Goal: Browse casually: Explore the website without a specific task or goal

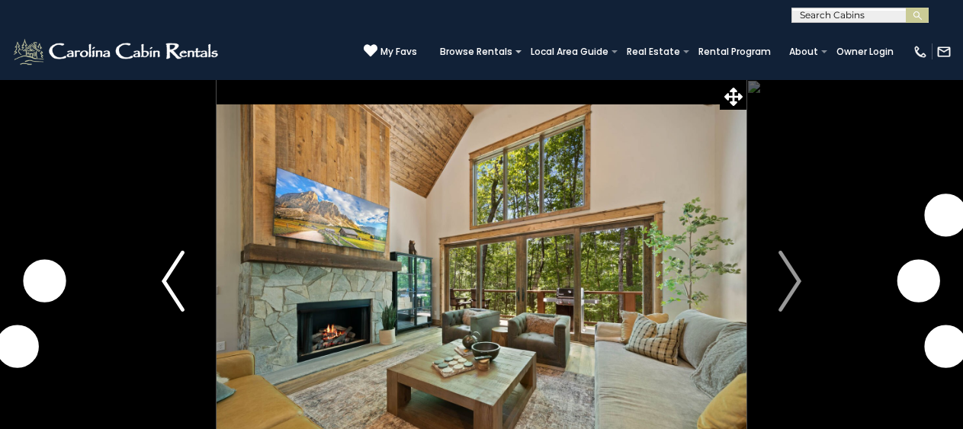
click at [185, 268] on button "Previous" at bounding box center [173, 281] width 87 height 404
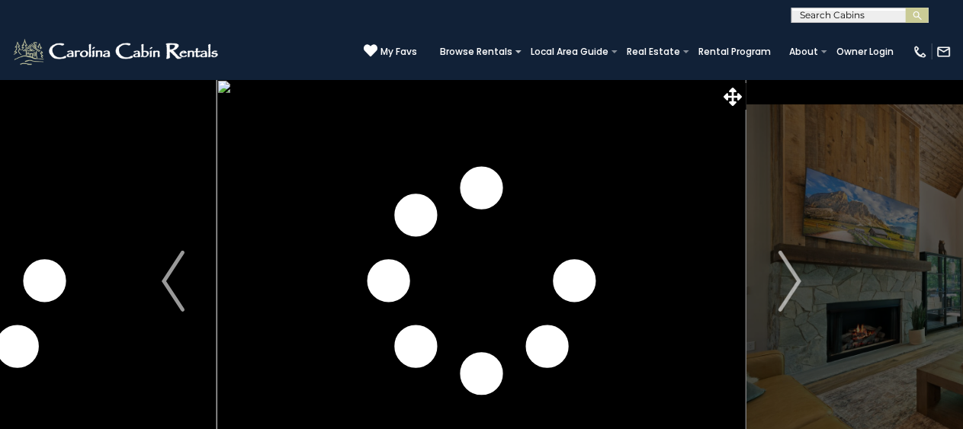
drag, startPoint x: 575, startPoint y: 288, endPoint x: 860, endPoint y: 377, distance: 297.9
click at [799, 301] on img "Next" at bounding box center [790, 281] width 23 height 61
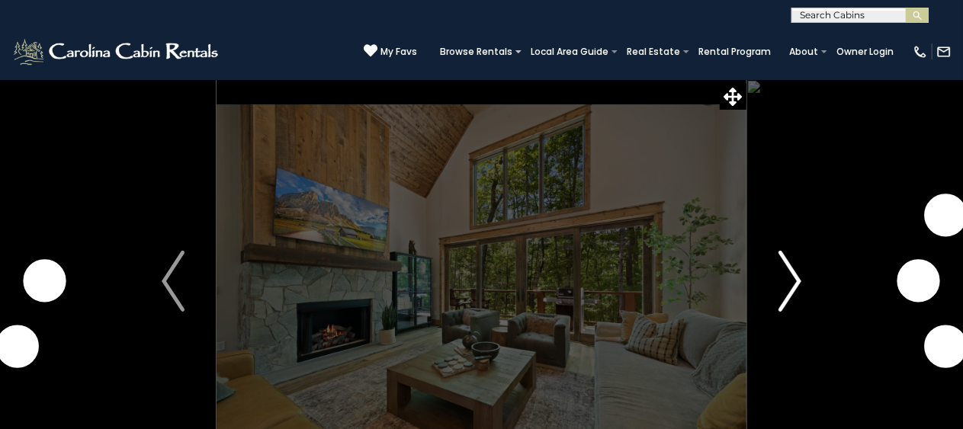
click at [799, 301] on img "Next" at bounding box center [790, 281] width 23 height 61
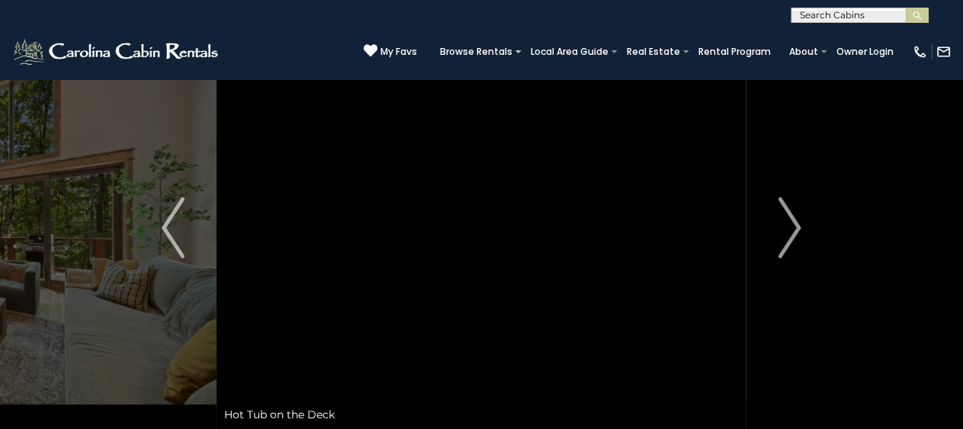
scroll to position [76, 0]
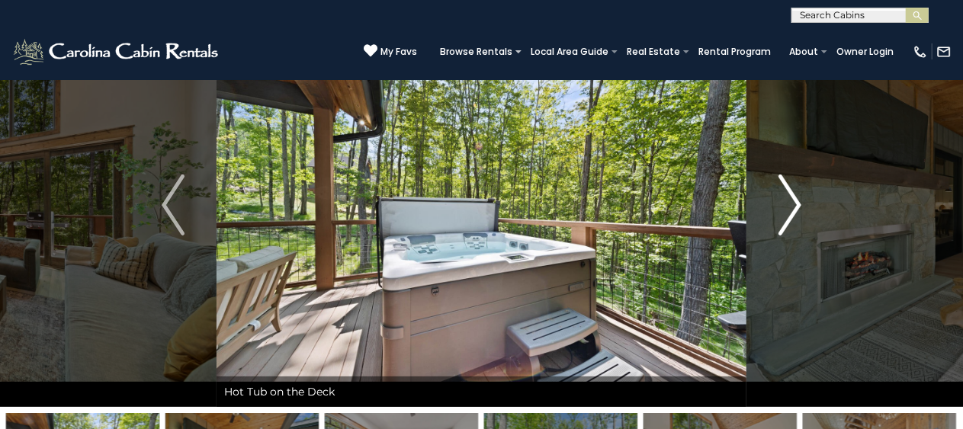
click at [789, 228] on img "Next" at bounding box center [790, 205] width 23 height 61
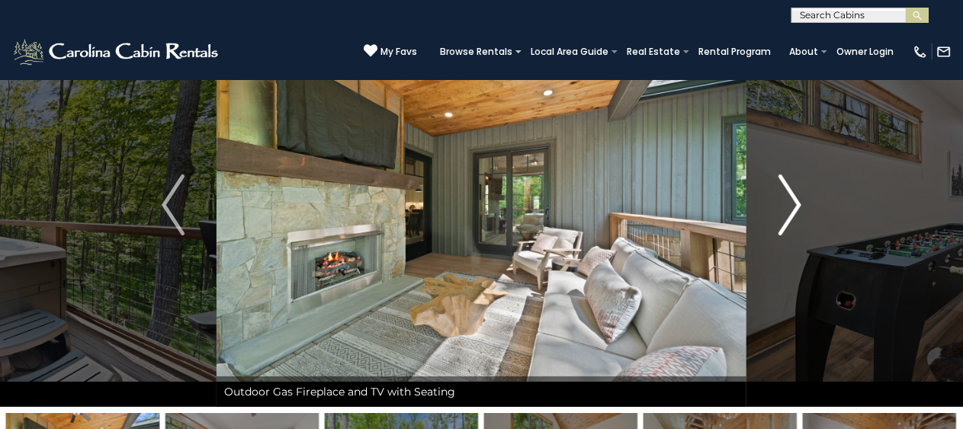
click at [789, 228] on img "Next" at bounding box center [790, 205] width 23 height 61
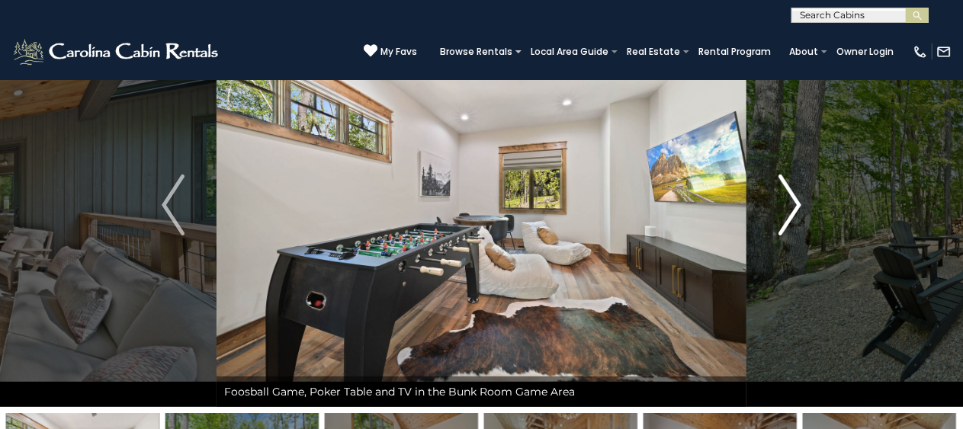
click at [789, 228] on img "Next" at bounding box center [790, 205] width 23 height 61
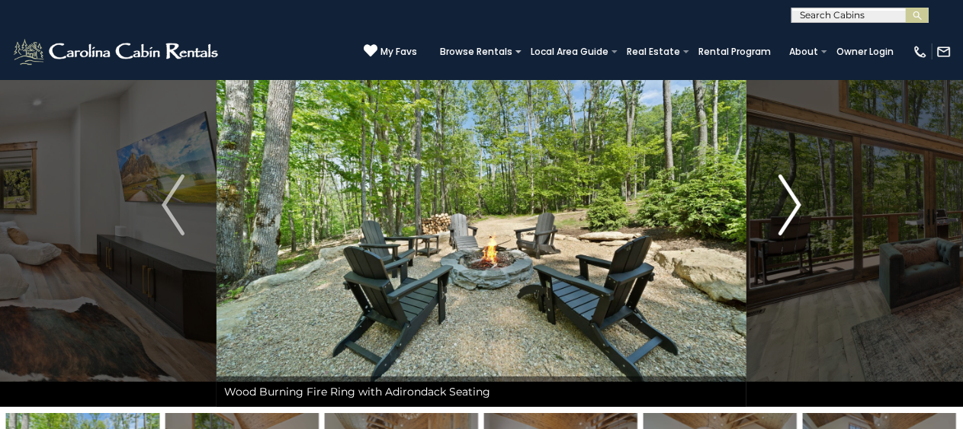
click at [789, 228] on img "Next" at bounding box center [790, 205] width 23 height 61
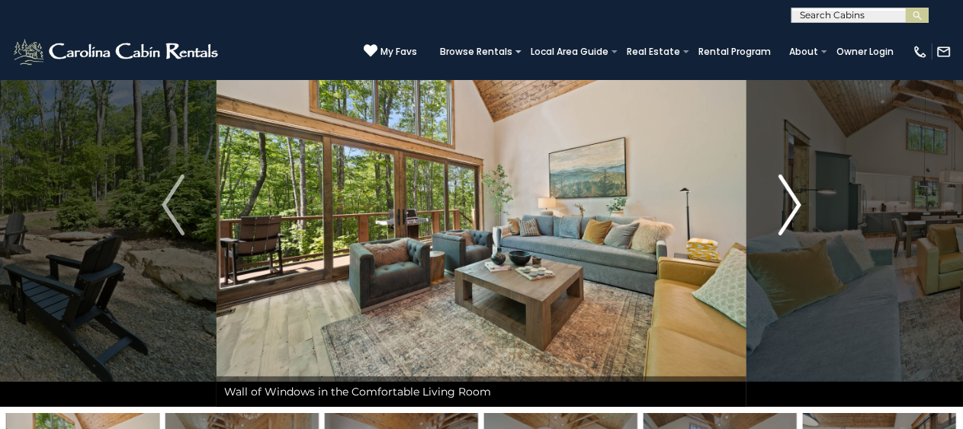
click at [789, 228] on img "Next" at bounding box center [790, 205] width 23 height 61
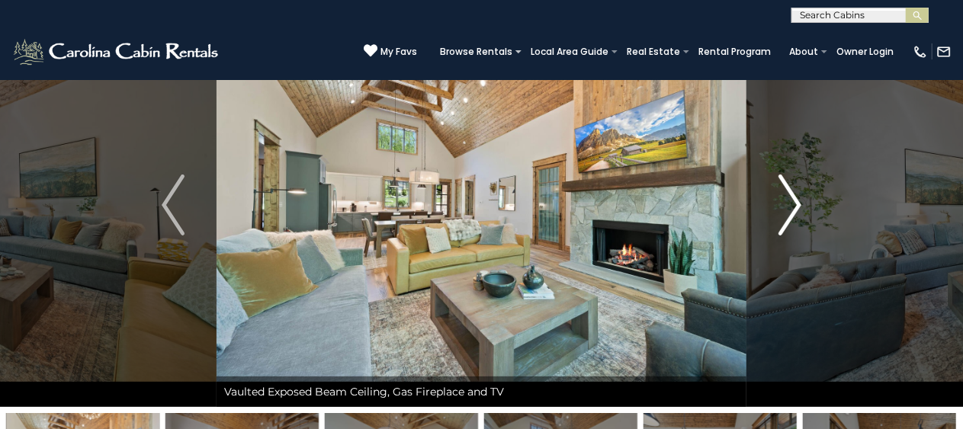
click at [789, 228] on img "Next" at bounding box center [790, 205] width 23 height 61
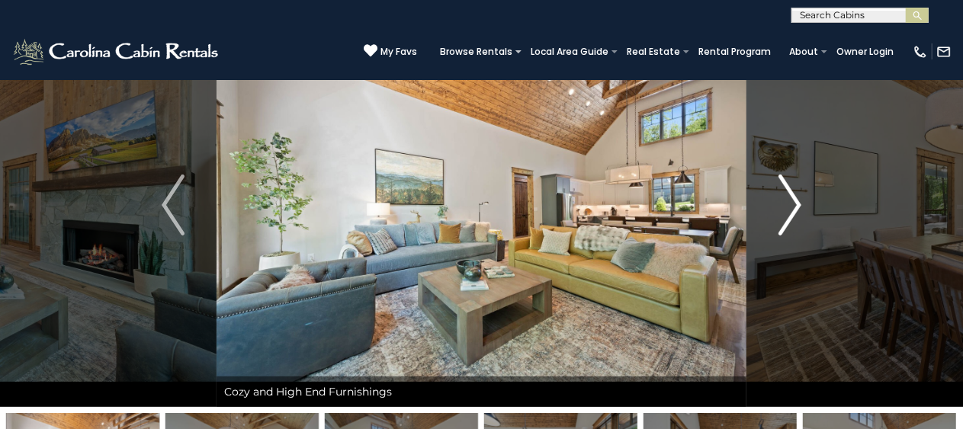
click at [789, 228] on img "Next" at bounding box center [790, 205] width 23 height 61
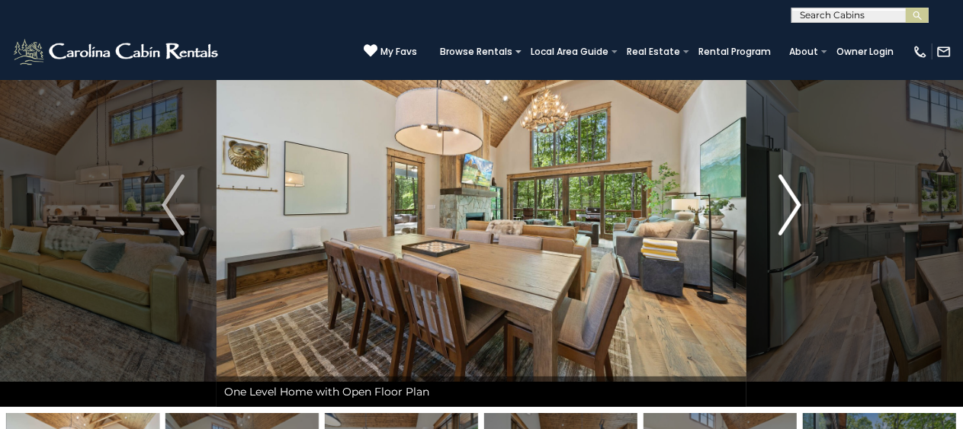
click at [789, 228] on img "Next" at bounding box center [790, 205] width 23 height 61
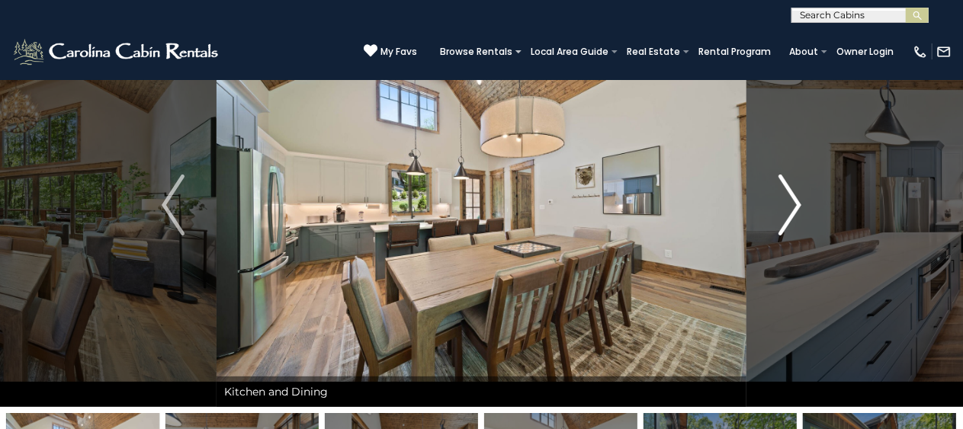
click at [789, 228] on img "Next" at bounding box center [790, 205] width 23 height 61
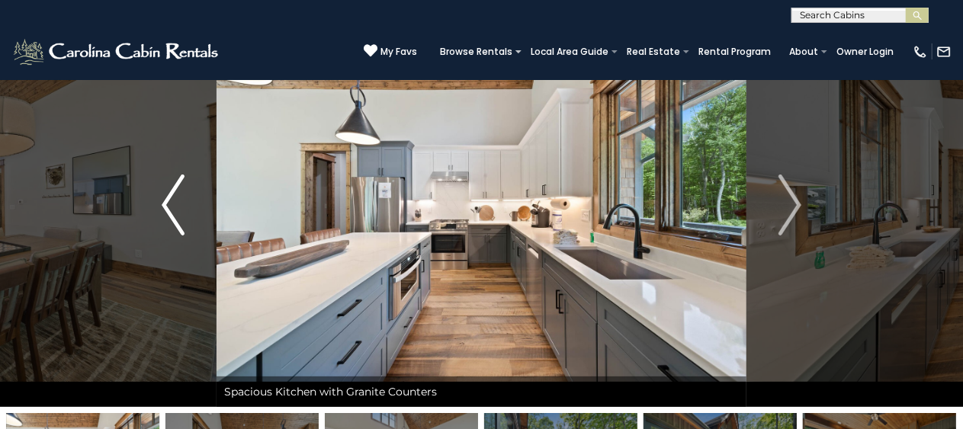
click at [182, 211] on img "Previous" at bounding box center [173, 205] width 23 height 61
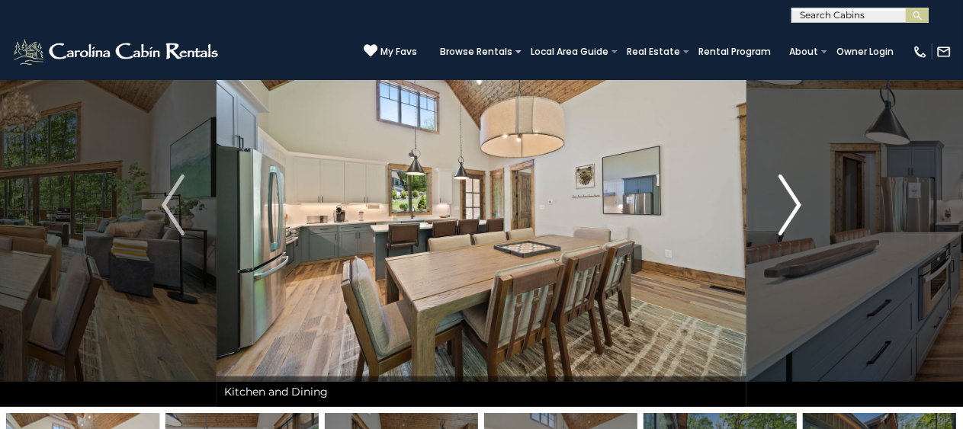
click at [787, 193] on img "Next" at bounding box center [790, 205] width 23 height 61
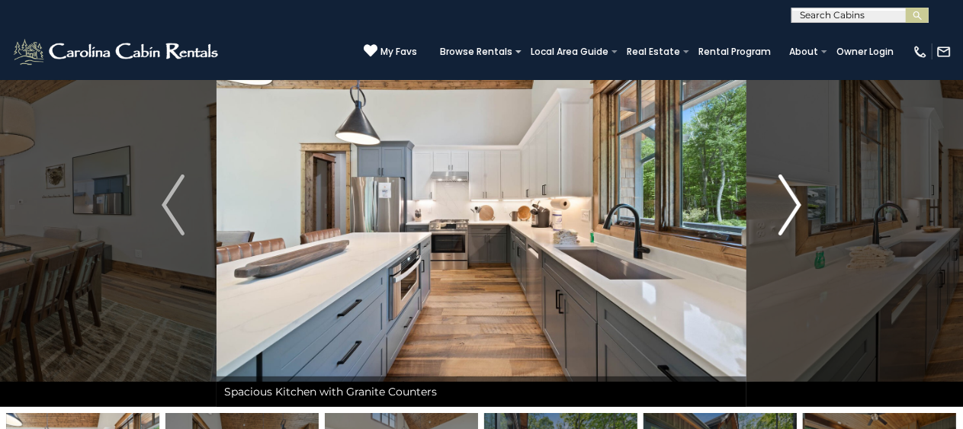
click at [787, 193] on img "Next" at bounding box center [790, 205] width 23 height 61
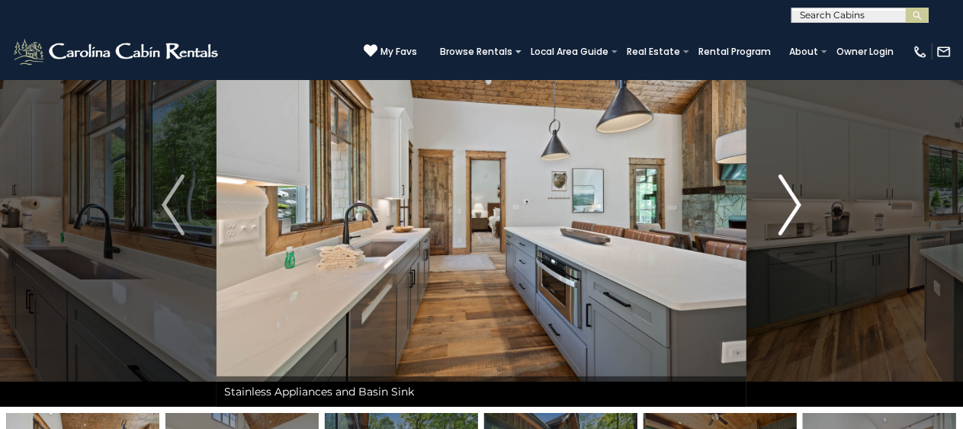
click at [787, 193] on img "Next" at bounding box center [790, 205] width 23 height 61
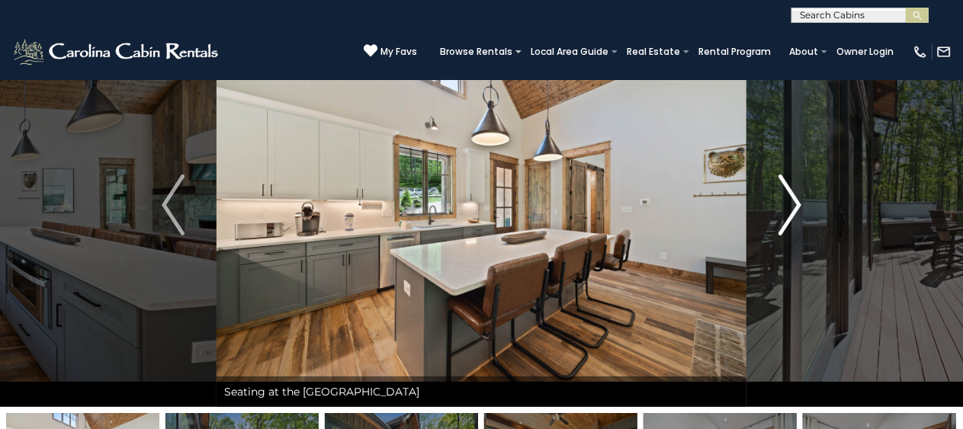
click at [787, 193] on img "Next" at bounding box center [790, 205] width 23 height 61
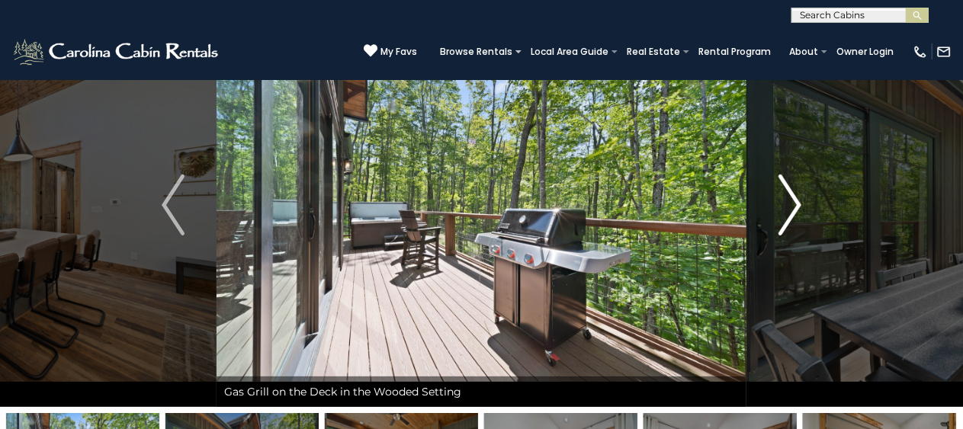
click at [787, 193] on img "Next" at bounding box center [790, 205] width 23 height 61
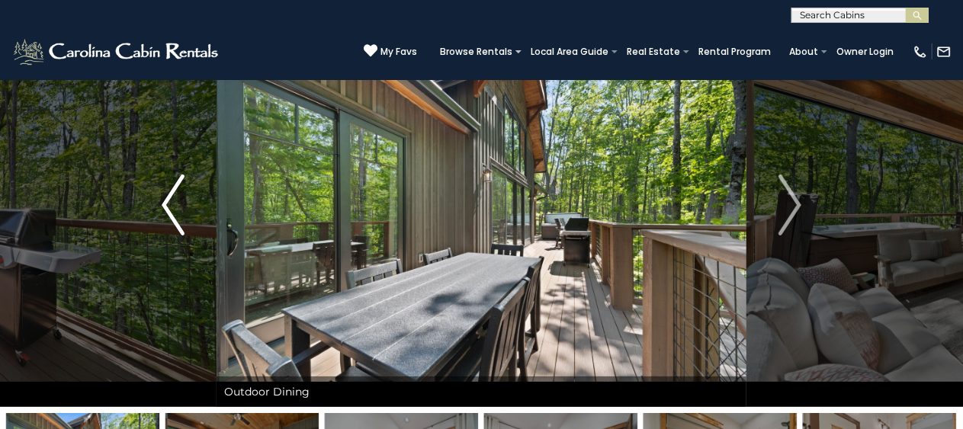
click at [175, 210] on img "Previous" at bounding box center [173, 205] width 23 height 61
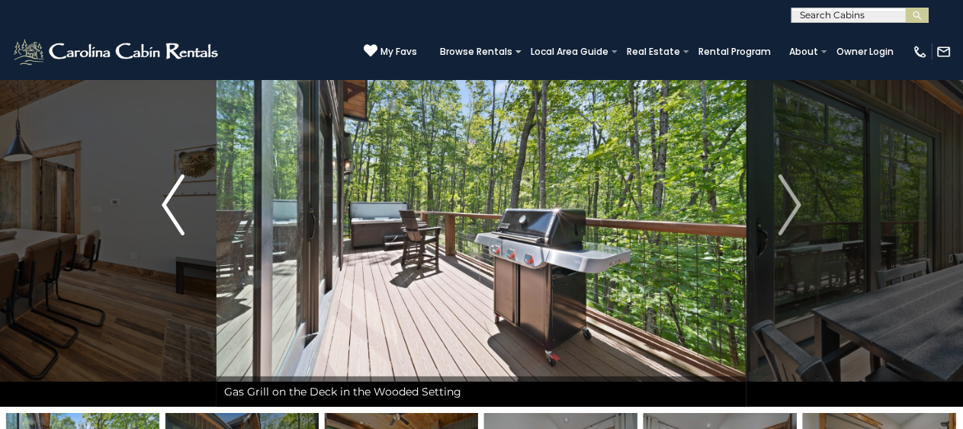
click at [176, 209] on img "Previous" at bounding box center [173, 205] width 23 height 61
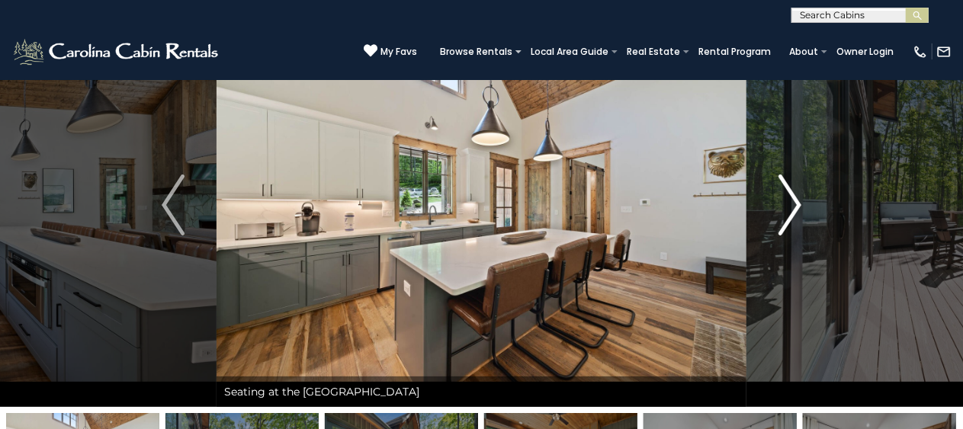
click at [793, 199] on img "Next" at bounding box center [790, 205] width 23 height 61
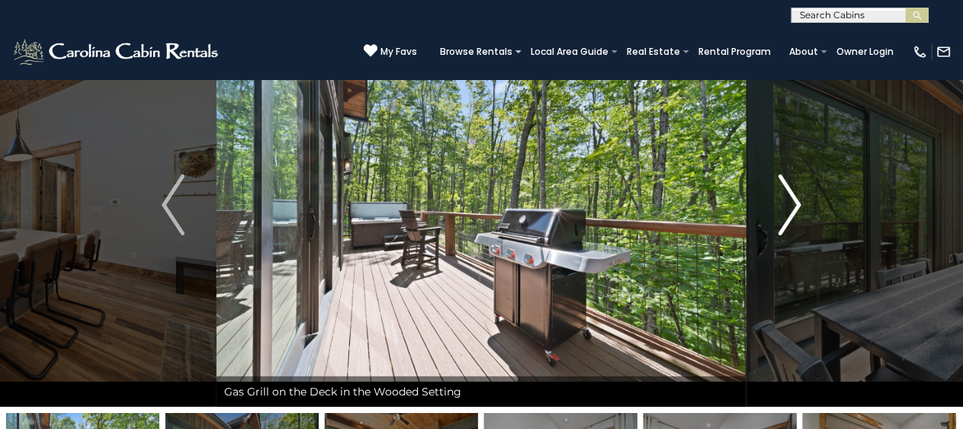
click at [793, 199] on img "Next" at bounding box center [790, 205] width 23 height 61
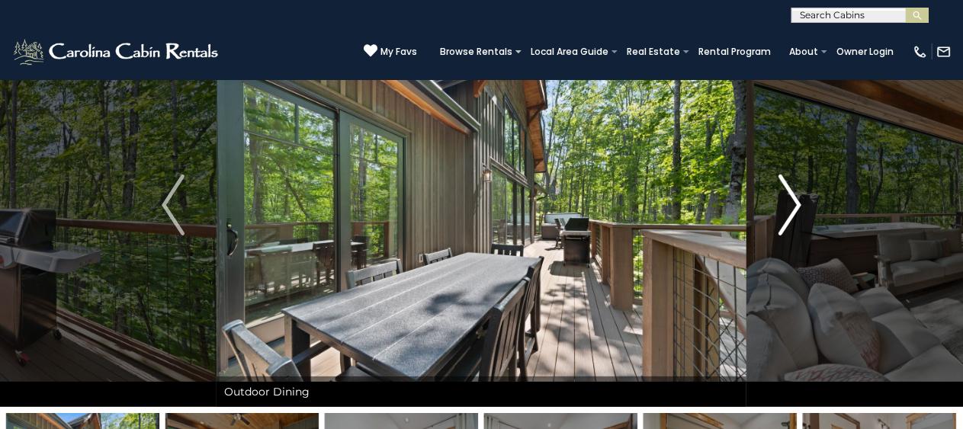
click at [793, 199] on img "Next" at bounding box center [790, 205] width 23 height 61
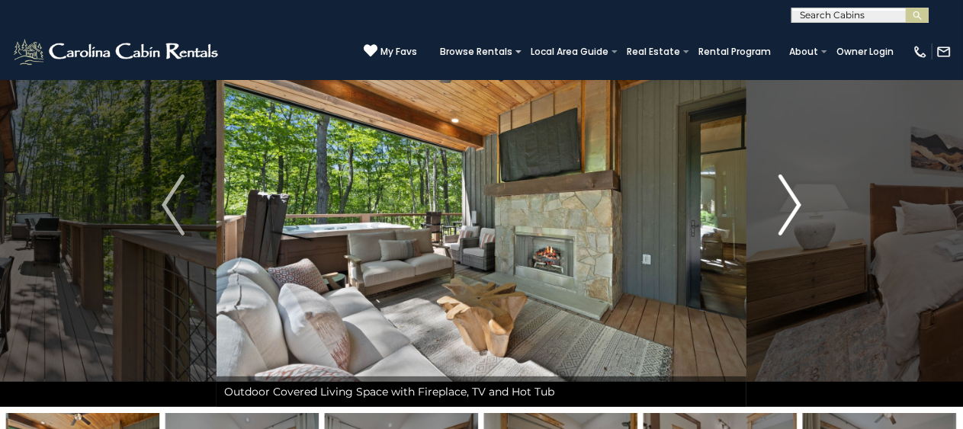
click at [793, 199] on img "Next" at bounding box center [790, 205] width 23 height 61
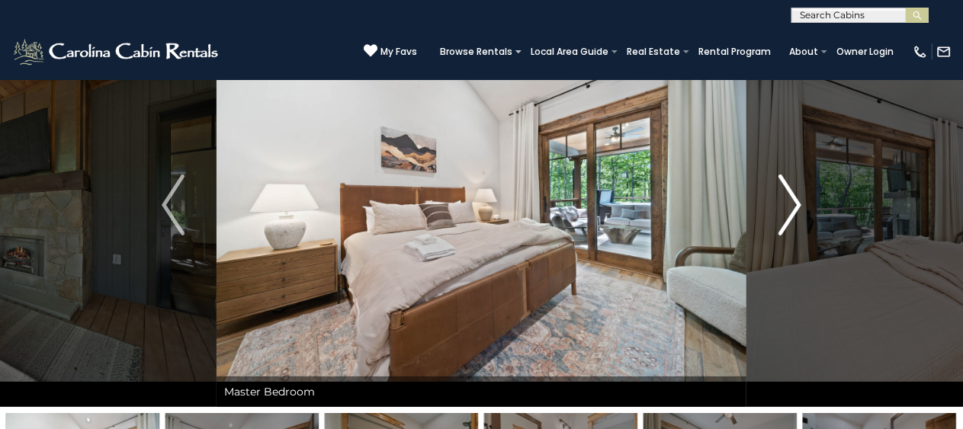
click at [793, 199] on img "Next" at bounding box center [790, 205] width 23 height 61
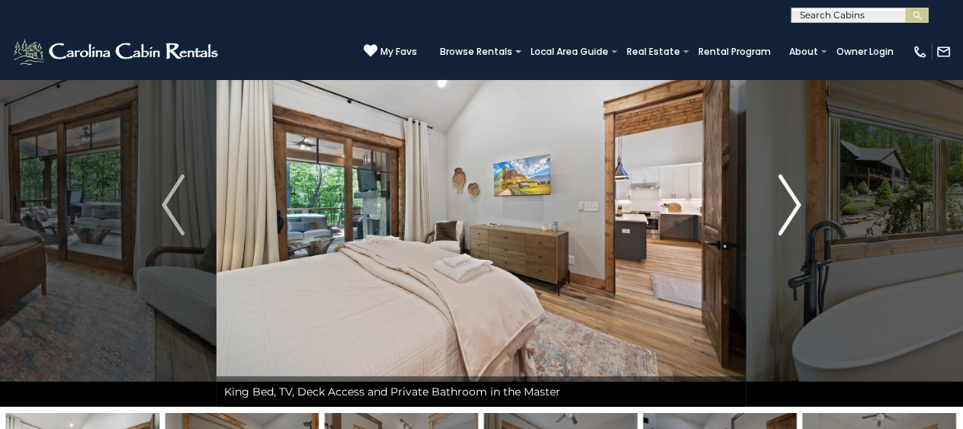
click at [793, 199] on img "Next" at bounding box center [790, 205] width 23 height 61
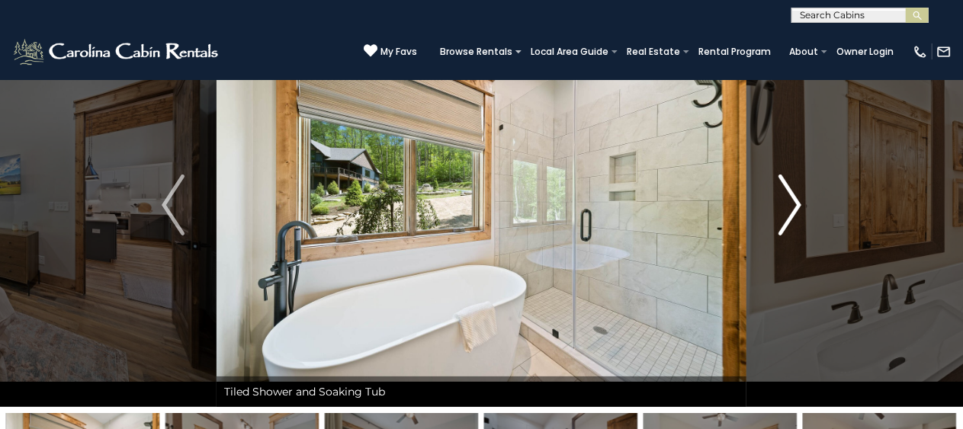
click at [793, 199] on img "Next" at bounding box center [790, 205] width 23 height 61
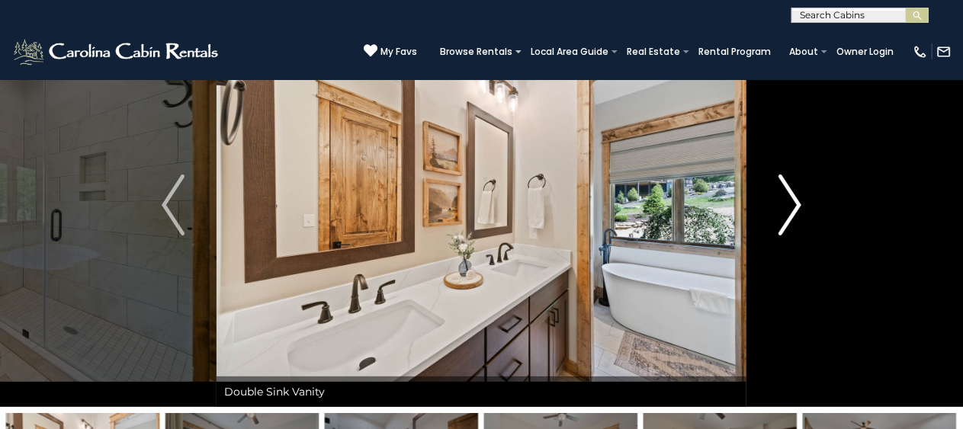
click at [793, 199] on img "Next" at bounding box center [790, 205] width 23 height 61
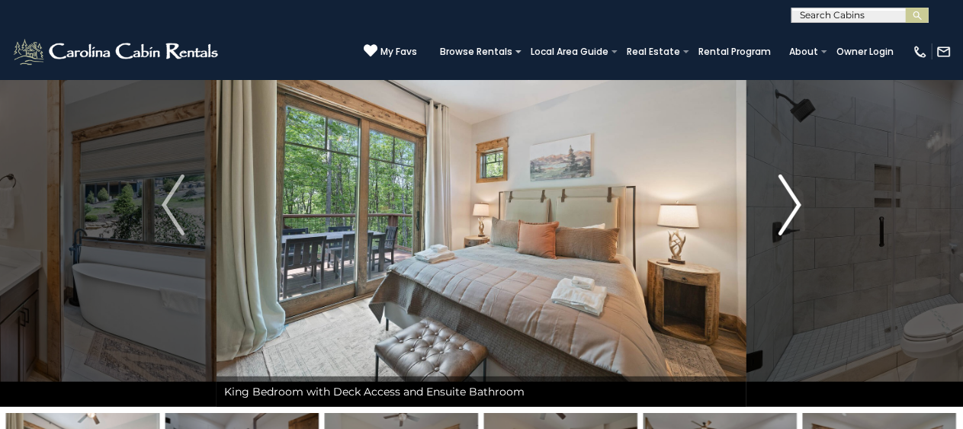
click at [793, 199] on img "Next" at bounding box center [790, 205] width 23 height 61
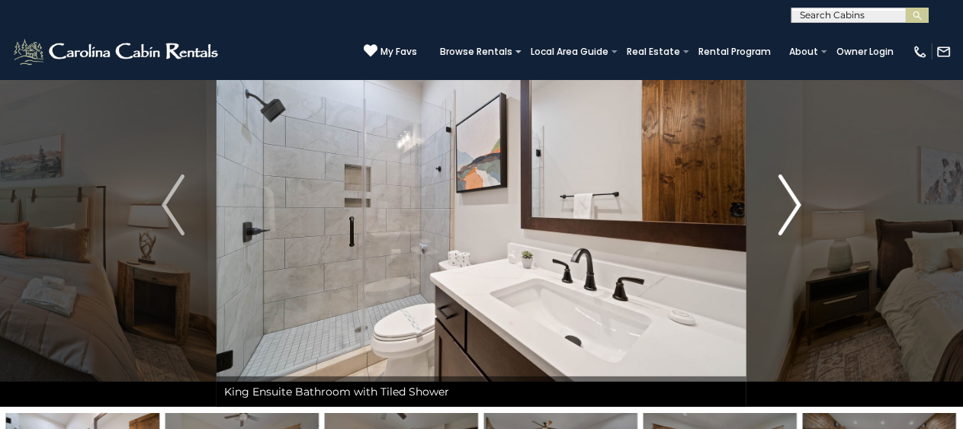
click at [793, 199] on img "Next" at bounding box center [790, 205] width 23 height 61
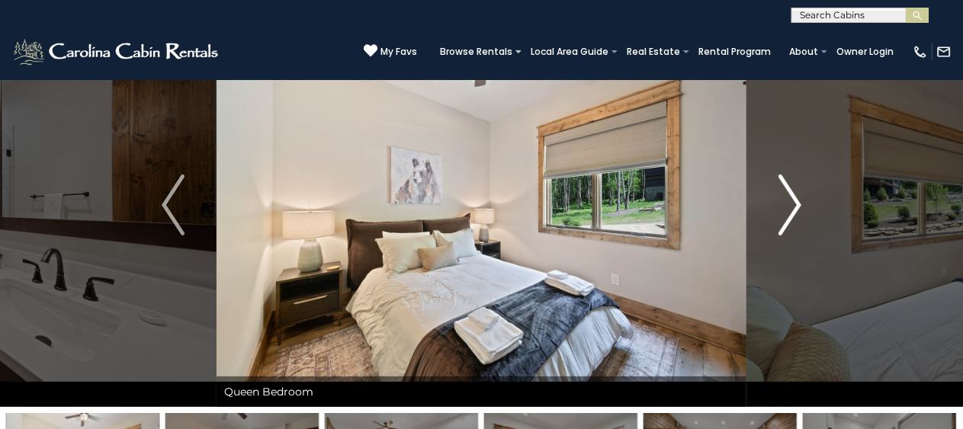
click at [793, 199] on img "Next" at bounding box center [790, 205] width 23 height 61
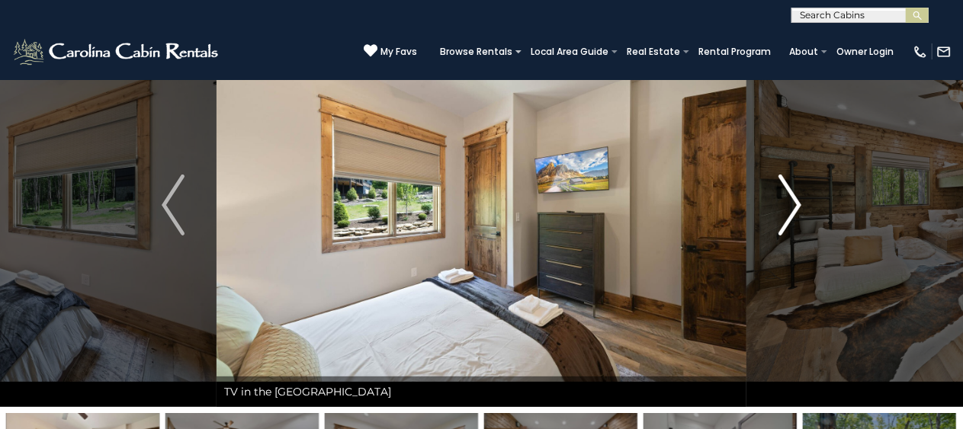
click at [793, 199] on img "Next" at bounding box center [790, 205] width 23 height 61
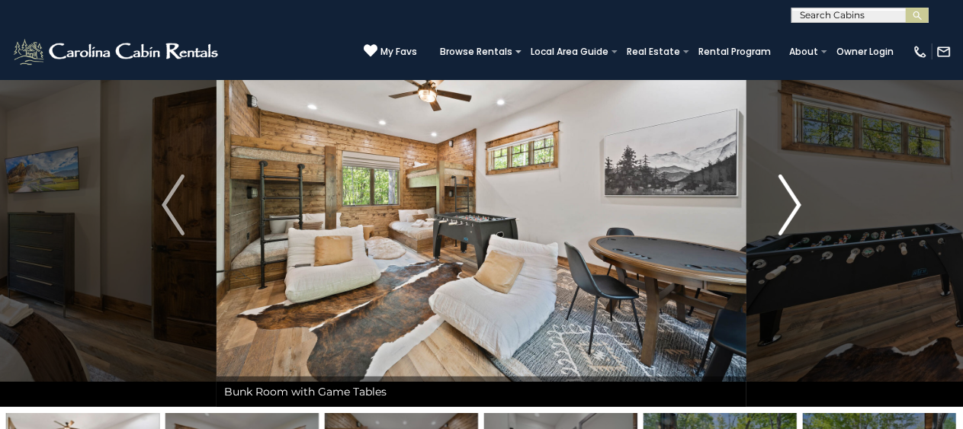
click at [793, 199] on img "Next" at bounding box center [790, 205] width 23 height 61
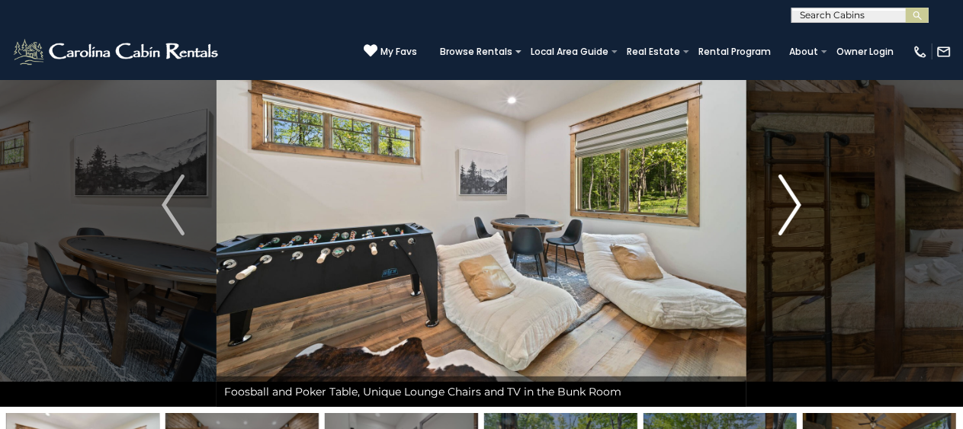
click at [793, 199] on img "Next" at bounding box center [790, 205] width 23 height 61
